Goal: Task Accomplishment & Management: Use online tool/utility

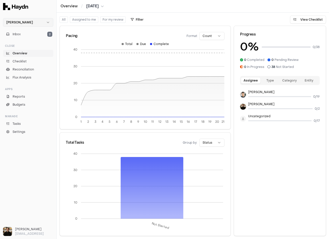
click at [23, 22] on html "Haydn Inbox 2 Close Overview Checklist Reconciliation Flux Analysis Apps Report…" at bounding box center [164, 119] width 329 height 239
click at [21, 47] on div "Nivoda" at bounding box center [28, 46] width 48 height 7
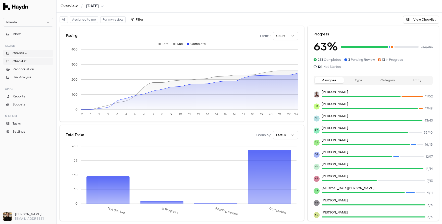
click at [23, 62] on span "Checklist" at bounding box center [20, 61] width 14 height 5
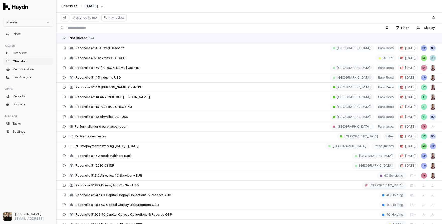
click at [67, 37] on div "Not Started 124" at bounding box center [79, 38] width 32 height 4
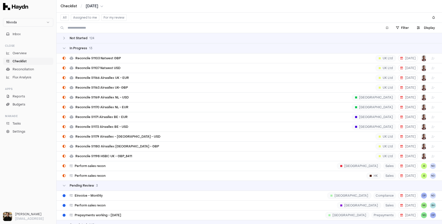
click at [65, 45] on td "In Progress 13" at bounding box center [248, 48] width 385 height 10
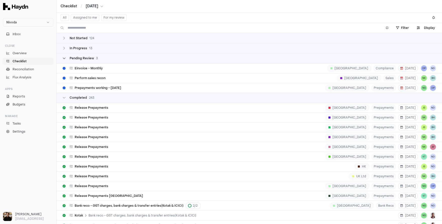
click at [65, 57] on icon at bounding box center [64, 58] width 3 height 3
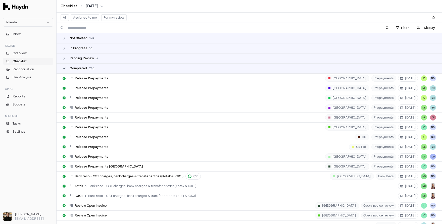
click at [63, 68] on icon at bounding box center [64, 68] width 3 height 3
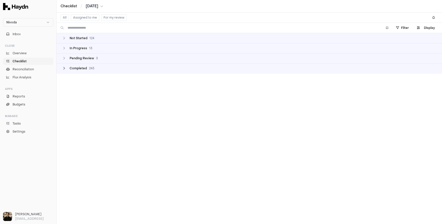
click at [63, 68] on icon at bounding box center [64, 68] width 3 height 3
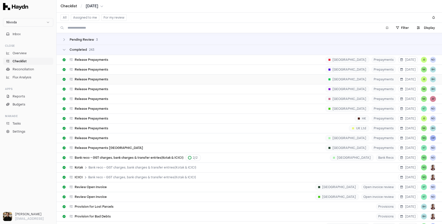
scroll to position [24, 0]
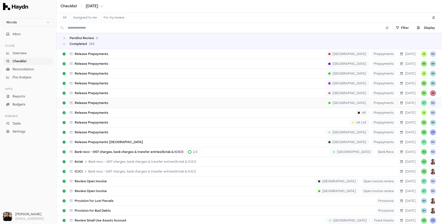
click at [88, 101] on span "Release Prepayments" at bounding box center [92, 103] width 34 height 4
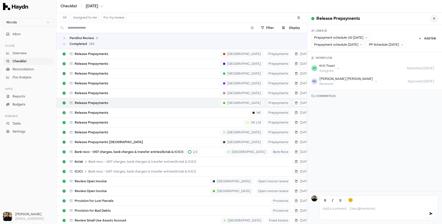
click at [328, 20] on icon at bounding box center [434, 18] width 2 height 3
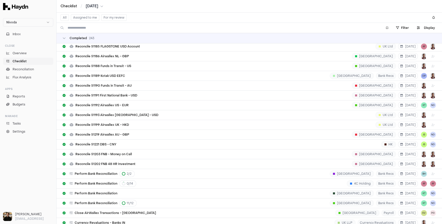
scroll to position [1289, 0]
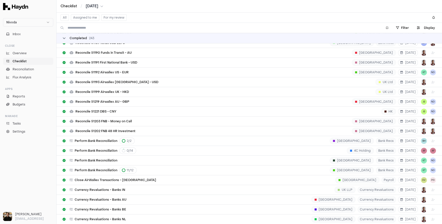
click at [63, 37] on icon at bounding box center [64, 38] width 3 height 3
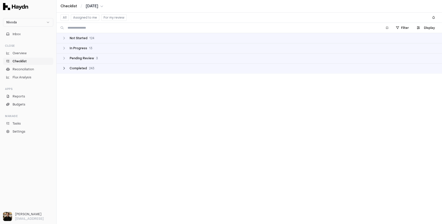
scroll to position [0, 0]
click at [77, 49] on span "In Progress" at bounding box center [79, 48] width 18 height 4
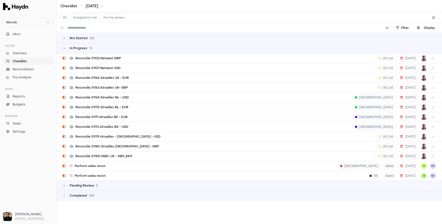
click at [75, 42] on td "Not Started 124" at bounding box center [248, 38] width 385 height 10
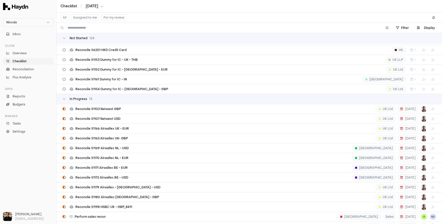
scroll to position [1185, 0]
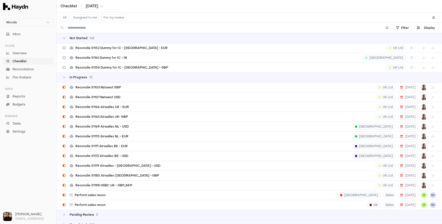
click at [83, 220] on td "Completed 243" at bounding box center [248, 225] width 385 height 10
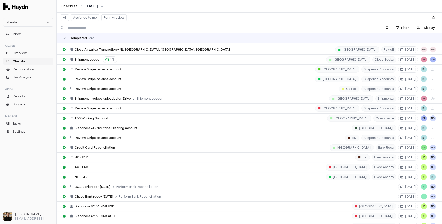
scroll to position [2281, 0]
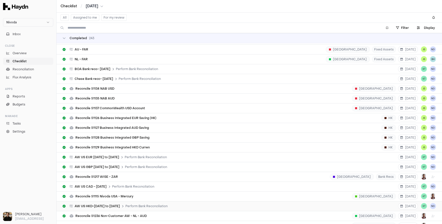
click at [94, 204] on span "AW US HKD-[DATE] to [DATE]" at bounding box center [97, 206] width 45 height 4
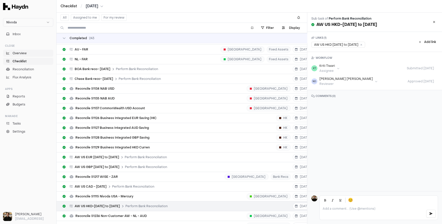
click at [13, 51] on span "Overview" at bounding box center [20, 53] width 14 height 5
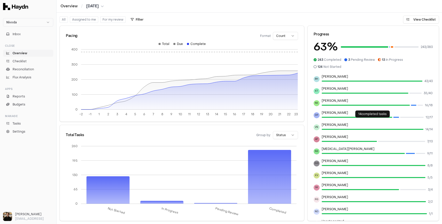
scroll to position [45, 0]
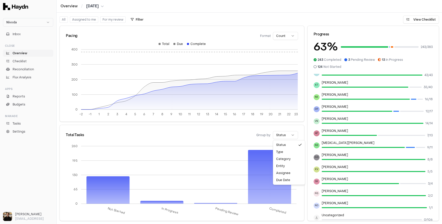
click at [283, 137] on html "Nivoda Inbox Close Overview Checklist Reconciliation Flux Analysis Apps Reports…" at bounding box center [221, 112] width 442 height 224
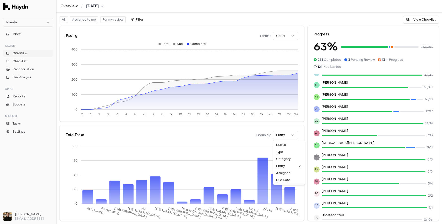
click at [280, 133] on html "Nivoda Inbox Close Overview Checklist Reconciliation Flux Analysis Apps Reports…" at bounding box center [221, 112] width 442 height 224
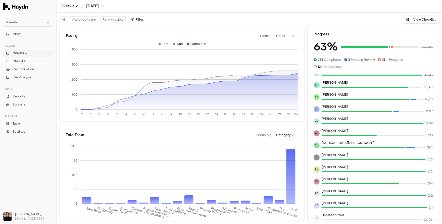
click at [279, 138] on html "Nivoda Inbox Close Overview Checklist Reconciliation Flux Analysis Apps Reports…" at bounding box center [221, 112] width 442 height 224
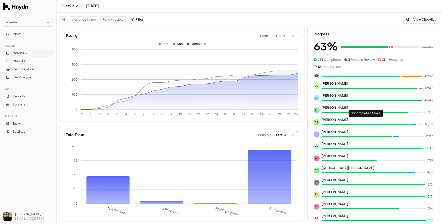
scroll to position [0, 0]
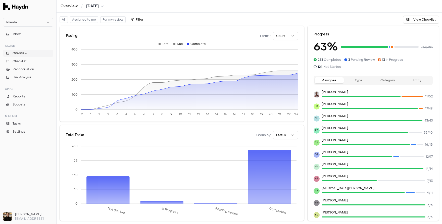
click at [328, 77] on button "Type" at bounding box center [357, 80] width 29 height 6
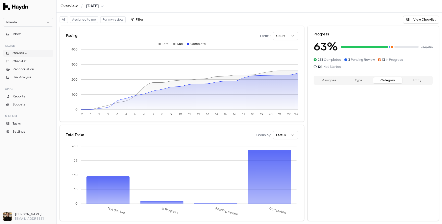
click at [328, 77] on button "Category" at bounding box center [387, 80] width 29 height 6
click at [328, 77] on button "Entity" at bounding box center [416, 80] width 29 height 6
click at [323, 77] on button "Assignee" at bounding box center [328, 80] width 29 height 6
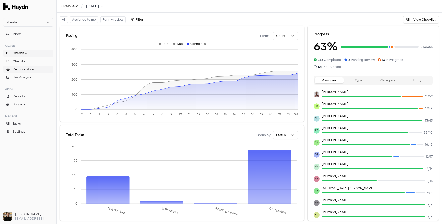
click at [17, 71] on span "Reconciliation" at bounding box center [23, 69] width 21 height 5
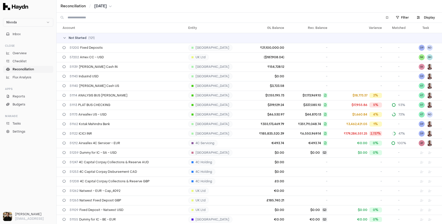
click at [87, 38] on div "Not Started ( 121 )" at bounding box center [251, 38] width 377 height 4
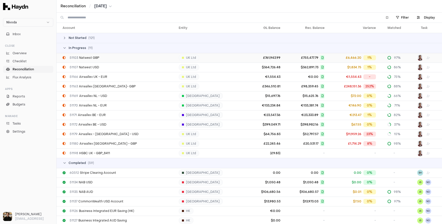
click at [99, 57] on div "51103 Natwest GBP" at bounding box center [119, 58] width 112 height 4
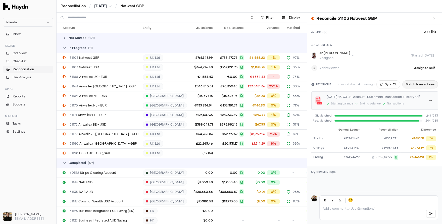
click at [328, 84] on button "Match transactions" at bounding box center [420, 84] width 36 height 8
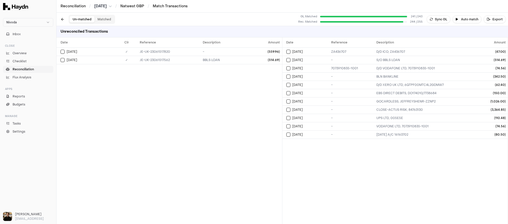
click at [103, 19] on button "Matched" at bounding box center [104, 19] width 20 height 7
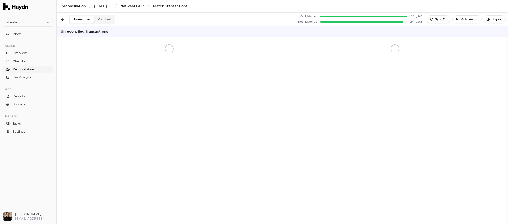
click at [82, 21] on button "Un-matched" at bounding box center [82, 19] width 25 height 7
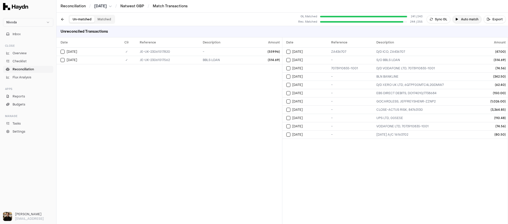
click at [328, 20] on button "Auto match" at bounding box center [466, 19] width 29 height 8
click at [100, 18] on button "Matched" at bounding box center [104, 19] width 20 height 7
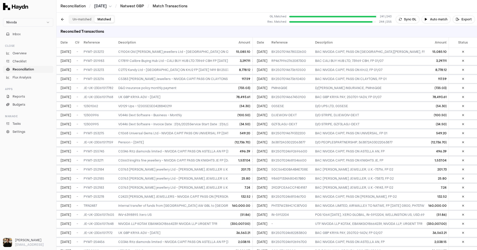
click at [79, 18] on button "Un-matched" at bounding box center [82, 19] width 25 height 7
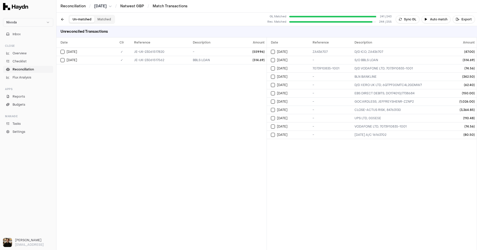
click at [100, 20] on button "Matched" at bounding box center [104, 19] width 20 height 7
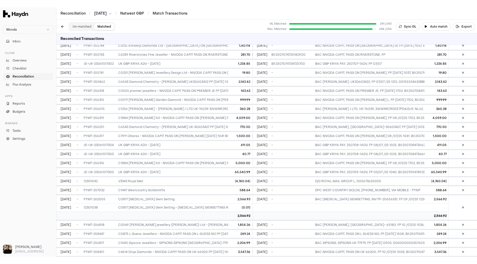
scroll to position [404, 0]
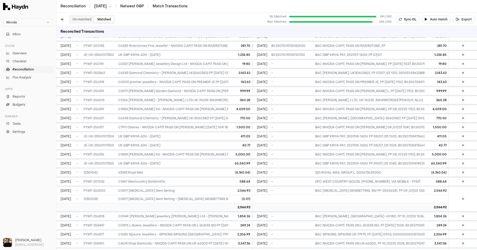
click at [77, 17] on button "Un-matched" at bounding box center [82, 19] width 25 height 7
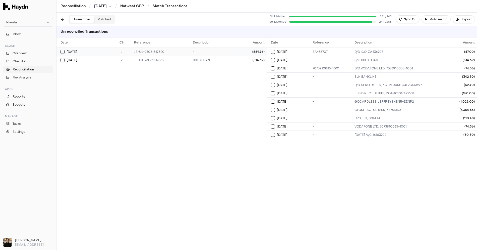
click at [238, 47] on td "(559.96)" at bounding box center [249, 51] width 34 height 8
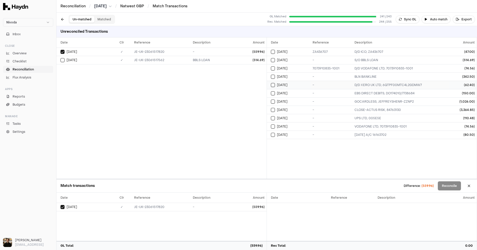
click at [273, 87] on td "[DATE]" at bounding box center [289, 85] width 44 height 8
click at [273, 93] on button "Select reconciliation transaction 26102" at bounding box center [273, 93] width 4 height 4
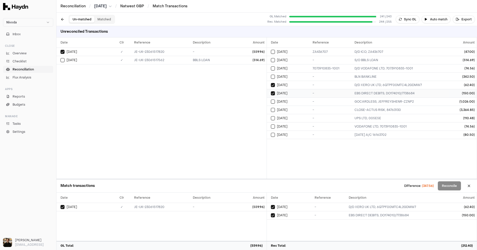
click at [273, 92] on button "Select reconciliation transaction 26102" at bounding box center [273, 93] width 4 height 4
click at [274, 84] on button "Select reconciliation transaction 26056" at bounding box center [273, 85] width 4 height 4
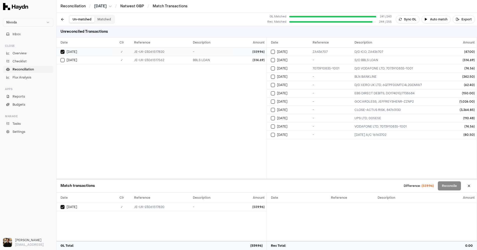
click at [62, 51] on button "Select GL transaction 101241053" at bounding box center [63, 52] width 4 height 4
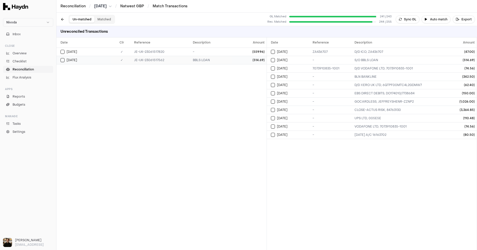
click at [80, 61] on div "[DATE]" at bounding box center [86, 60] width 51 height 4
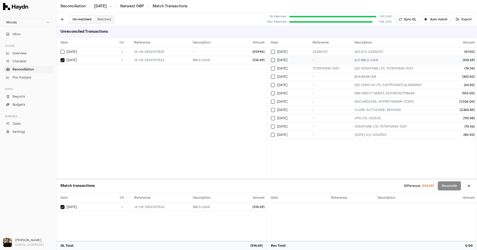
click at [328, 58] on div "-" at bounding box center [332, 60] width 38 height 4
click at [328, 184] on button "Reconcile" at bounding box center [449, 185] width 23 height 9
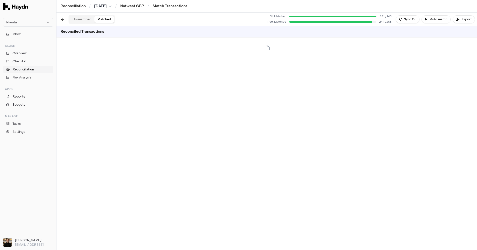
click at [106, 17] on button "Matched" at bounding box center [104, 19] width 20 height 7
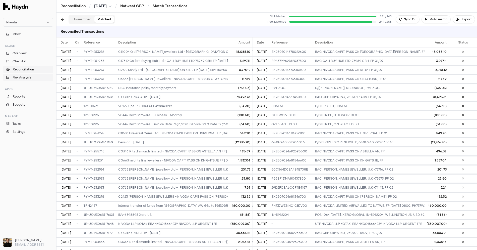
click at [19, 77] on span "Flux Analysis" at bounding box center [22, 77] width 19 height 5
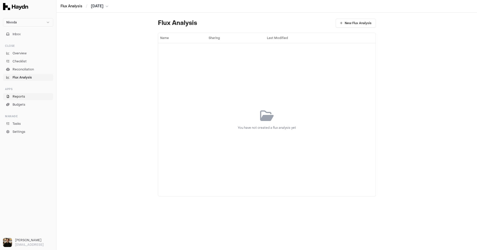
click at [23, 94] on span "Reports" at bounding box center [19, 96] width 13 height 5
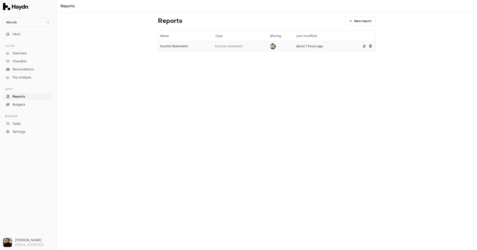
click at [173, 46] on div "Income Statement" at bounding box center [185, 46] width 51 height 4
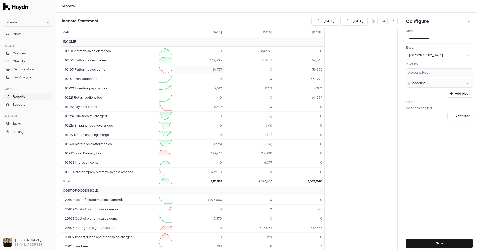
click at [207, 66] on td "84,737" at bounding box center [199, 69] width 50 height 9
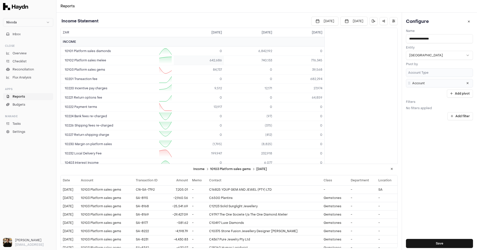
click at [211, 59] on td "642,686" at bounding box center [199, 60] width 50 height 9
